Goal: Entertainment & Leisure: Consume media (video, audio)

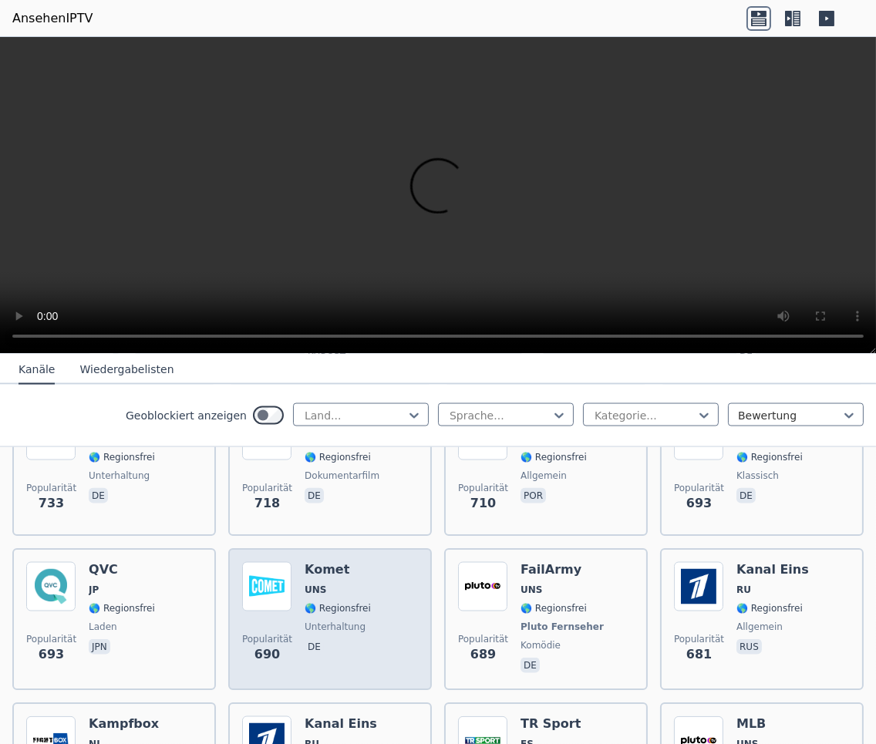
scroll to position [3857, 0]
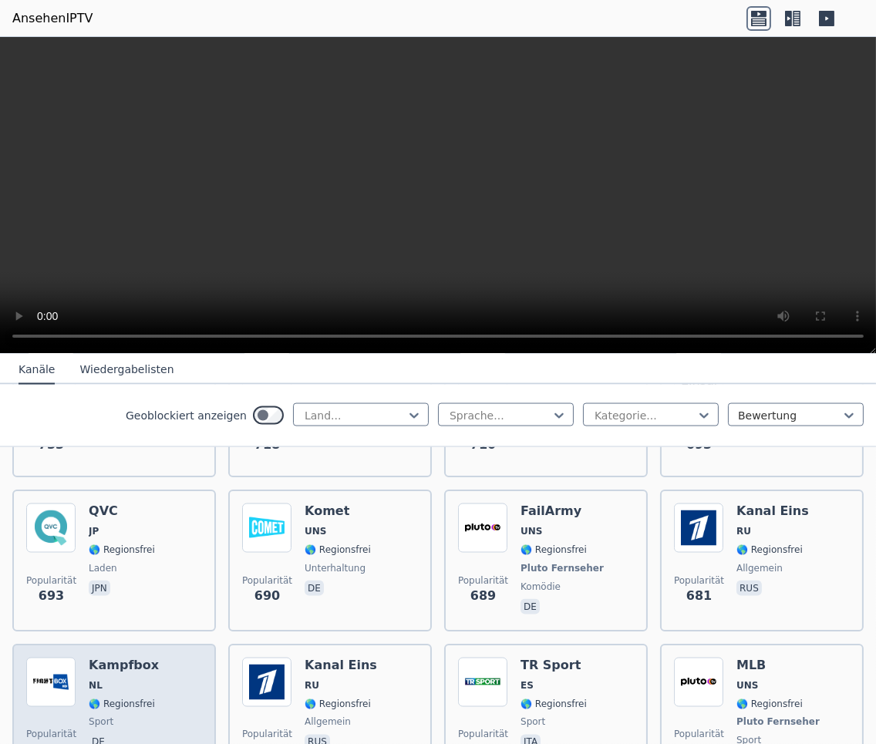
click at [91, 658] on div "Kampfbox NL 🌎 Regionsfrei Sport DE" at bounding box center [124, 715] width 70 height 114
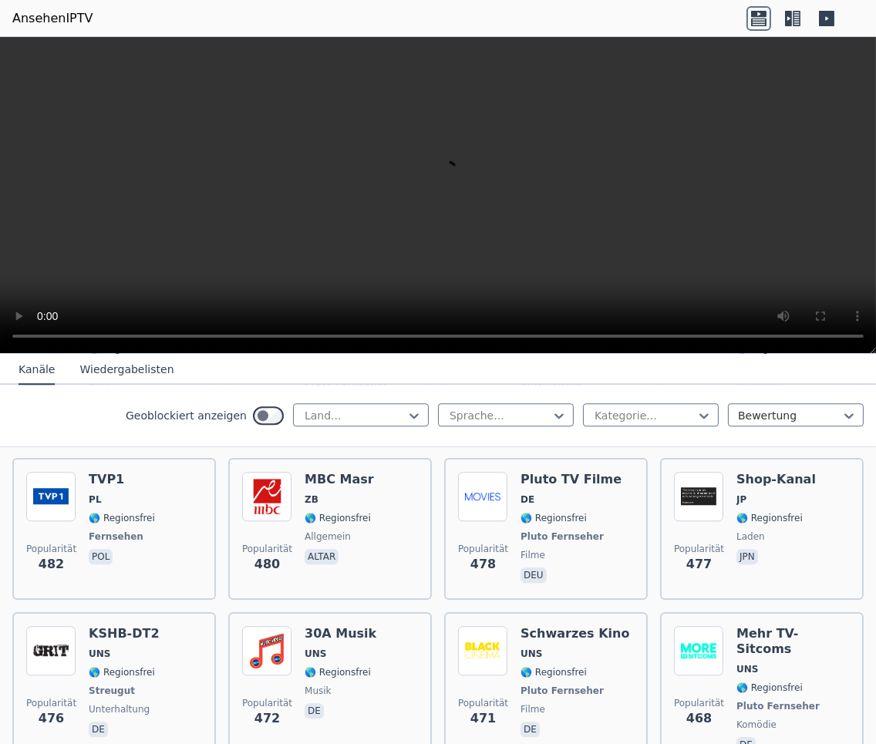
scroll to position [6095, 0]
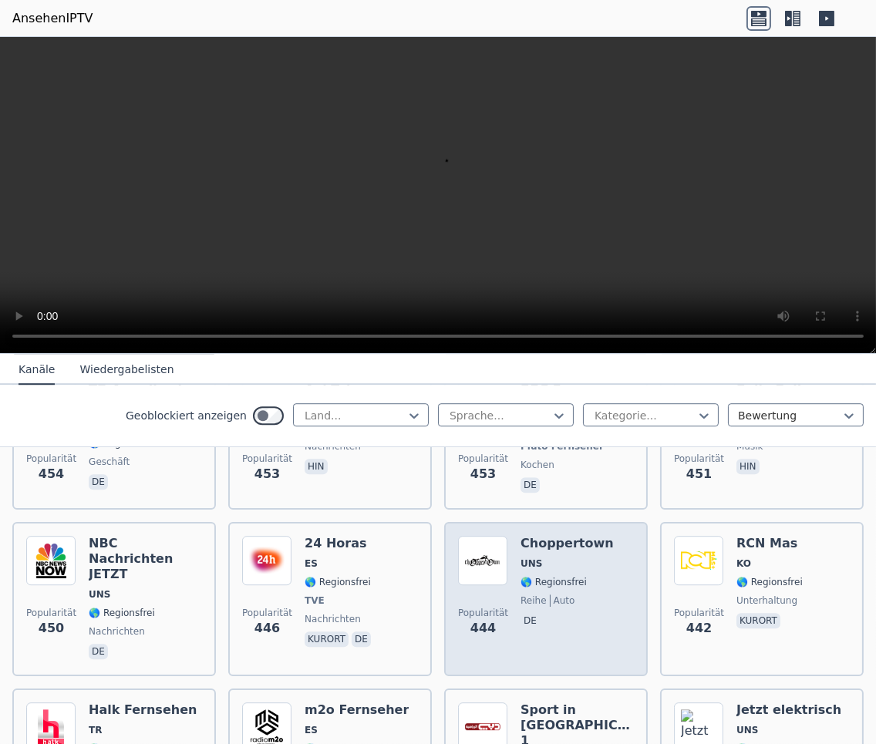
scroll to position [6712, 0]
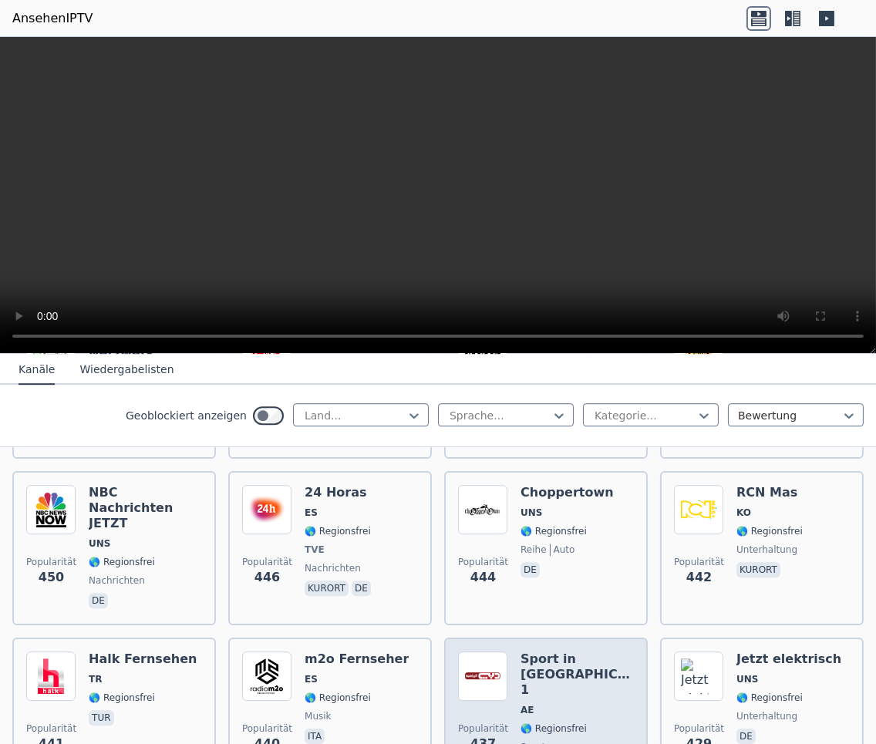
click at [526, 652] on div "Sport in [GEOGRAPHIC_DATA] 1 AE 🌎 Regionsfrei Sport Altar" at bounding box center [577, 715] width 113 height 127
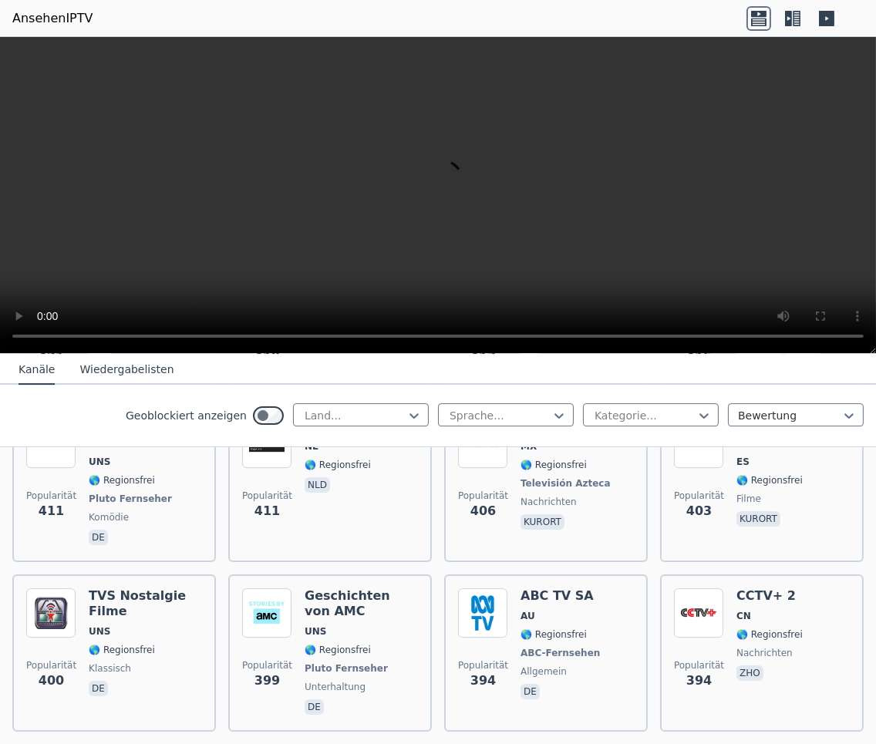
scroll to position [7483, 0]
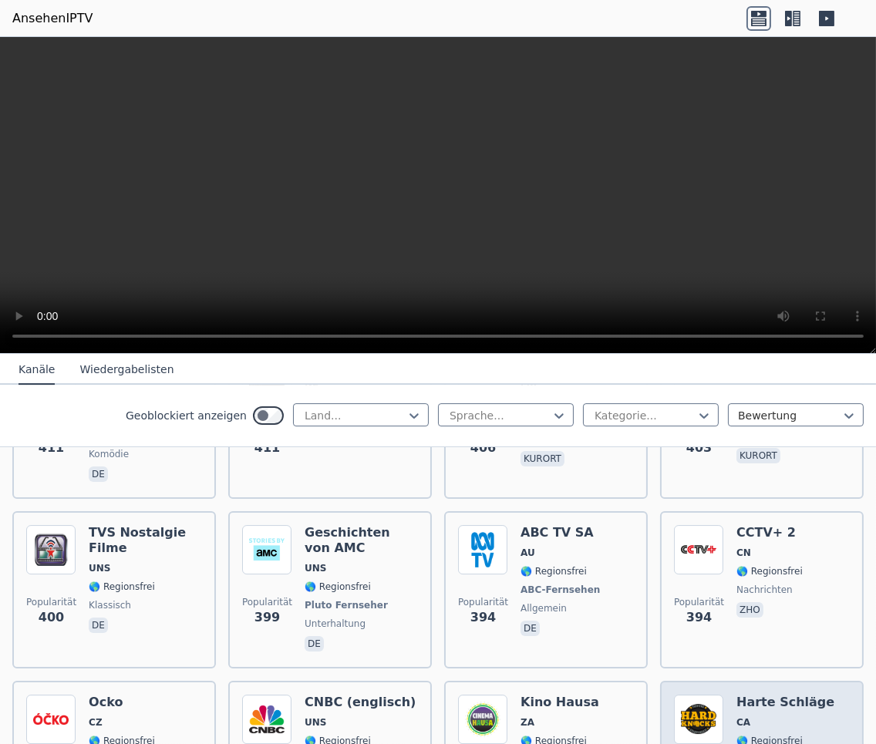
click at [700, 695] on img at bounding box center [698, 719] width 49 height 49
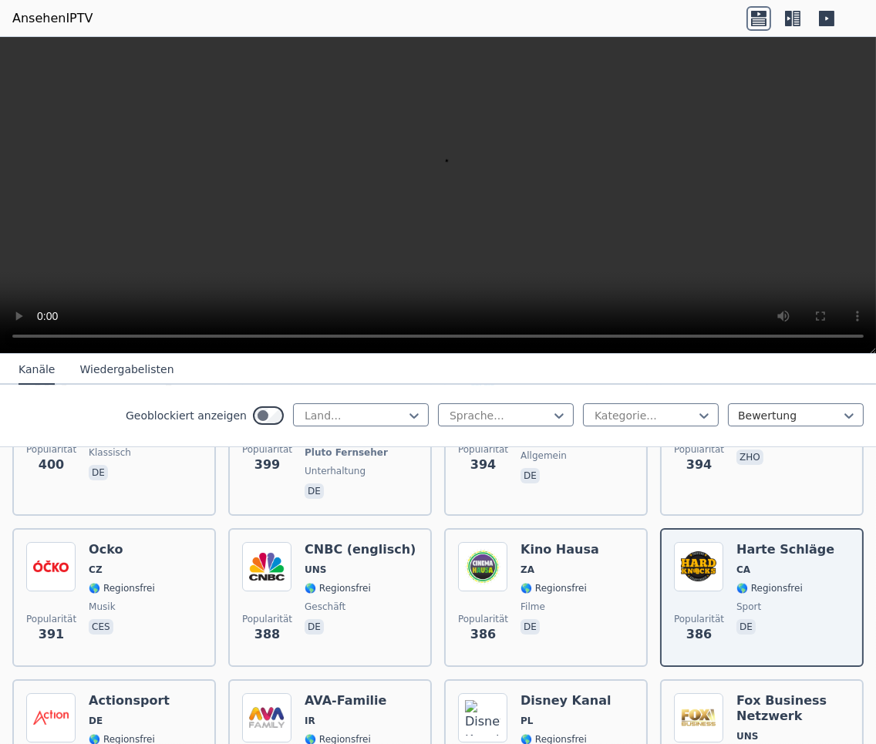
scroll to position [7561, 0]
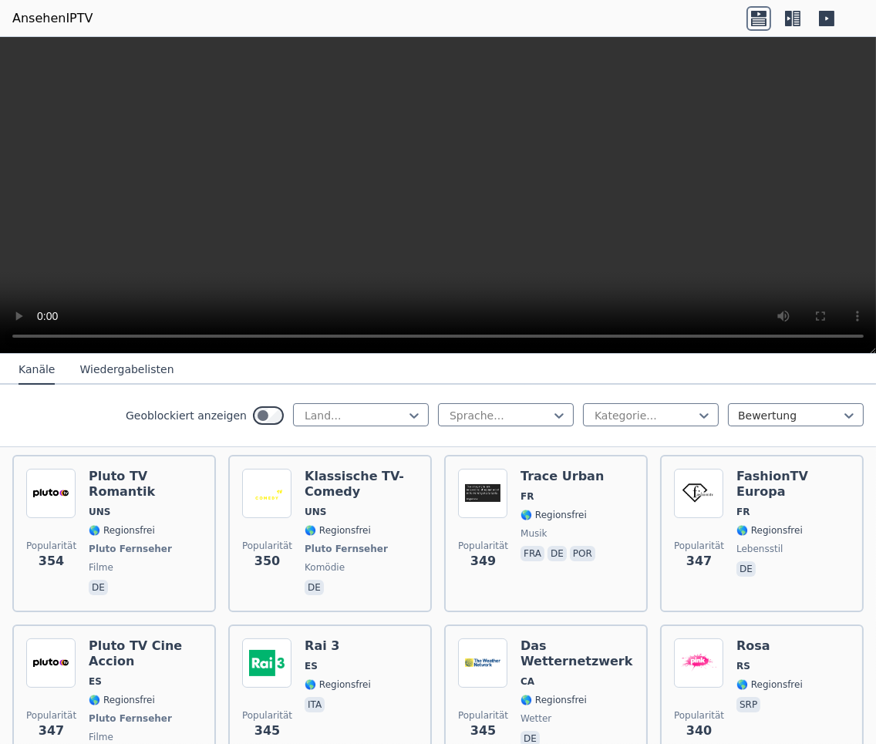
scroll to position [8872, 0]
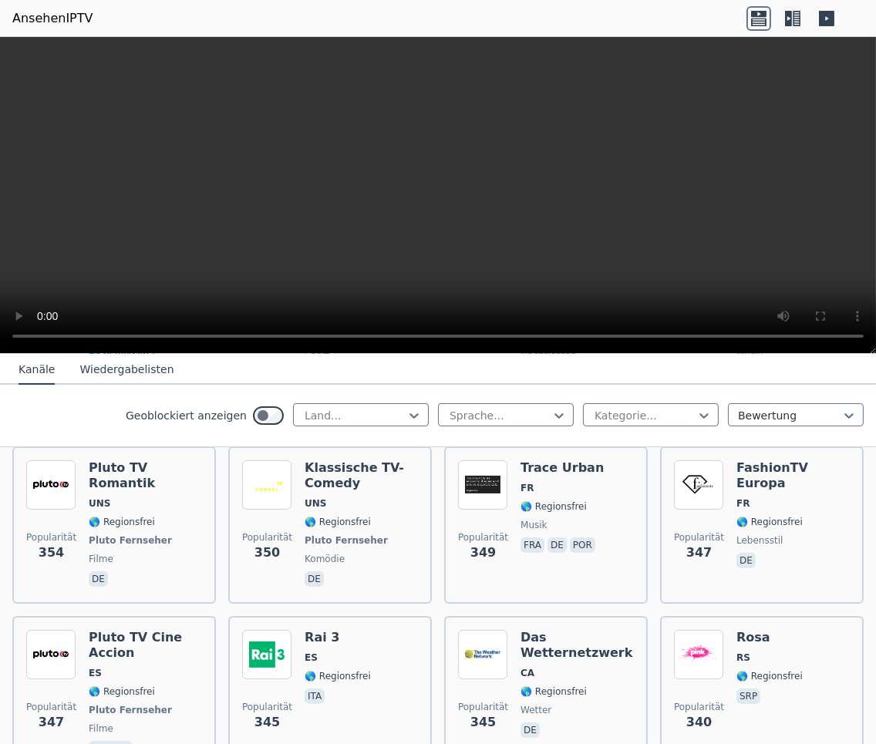
click at [437, 215] on video at bounding box center [438, 195] width 876 height 317
click at [109, 113] on video at bounding box center [438, 195] width 876 height 317
click at [74, 227] on video at bounding box center [438, 195] width 876 height 317
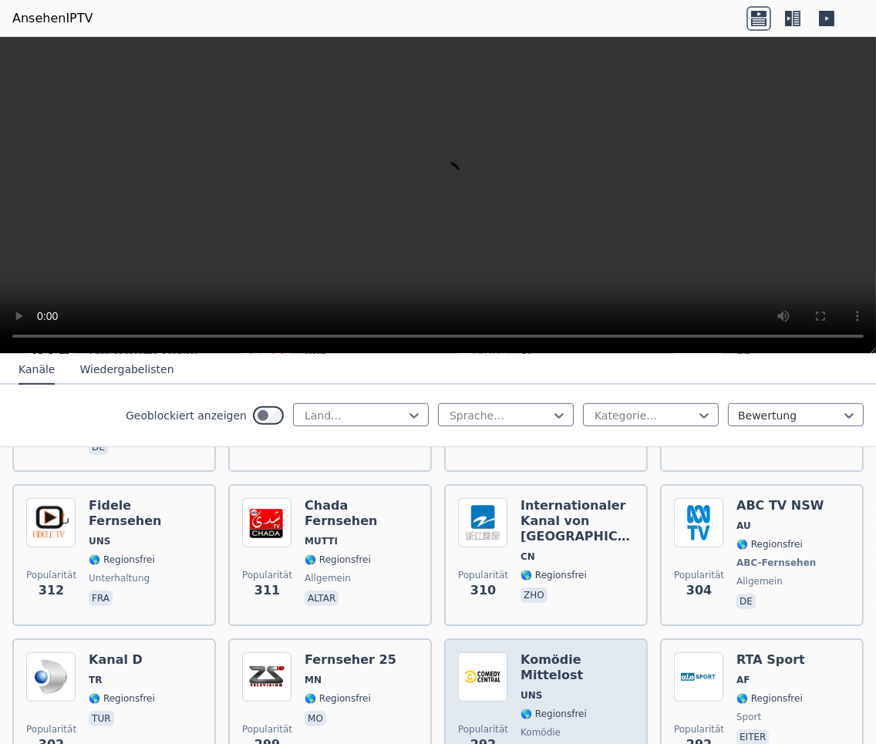
scroll to position [9823, 0]
